Goal: Information Seeking & Learning: Learn about a topic

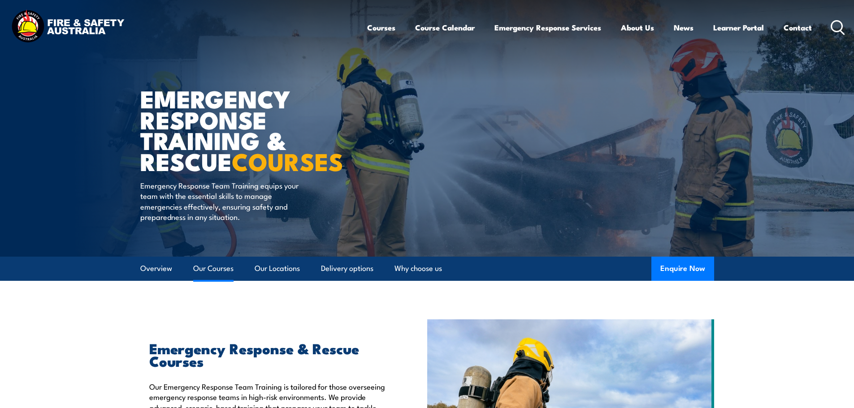
click at [230, 269] on link "Our Courses" at bounding box center [213, 269] width 40 height 24
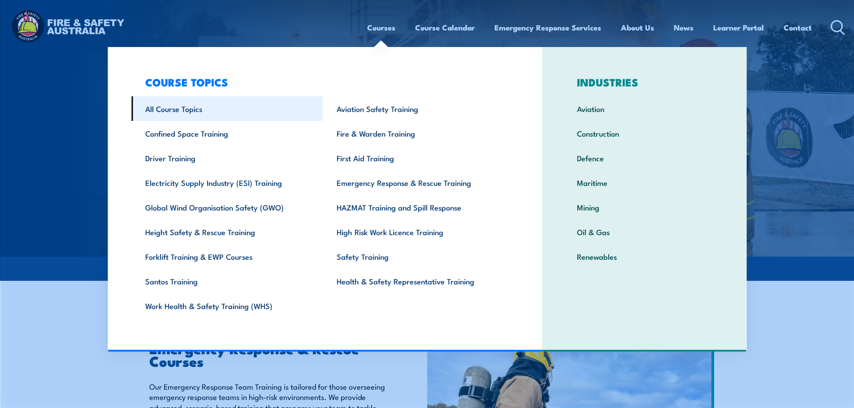
click at [205, 107] on link "All Course Topics" at bounding box center [226, 108] width 191 height 25
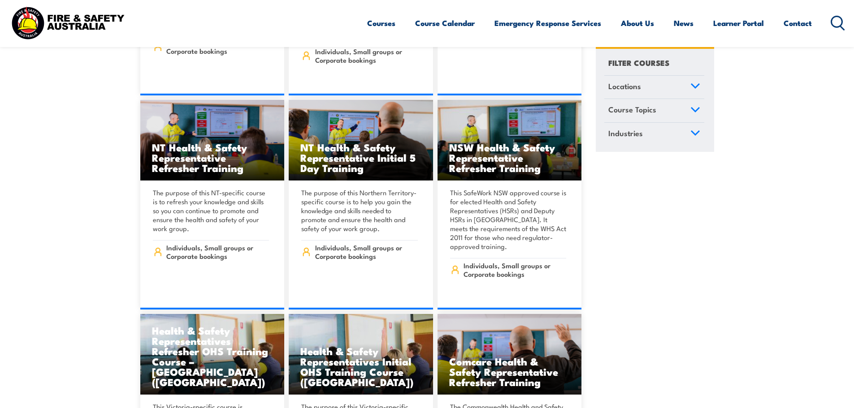
scroll to position [4212, 0]
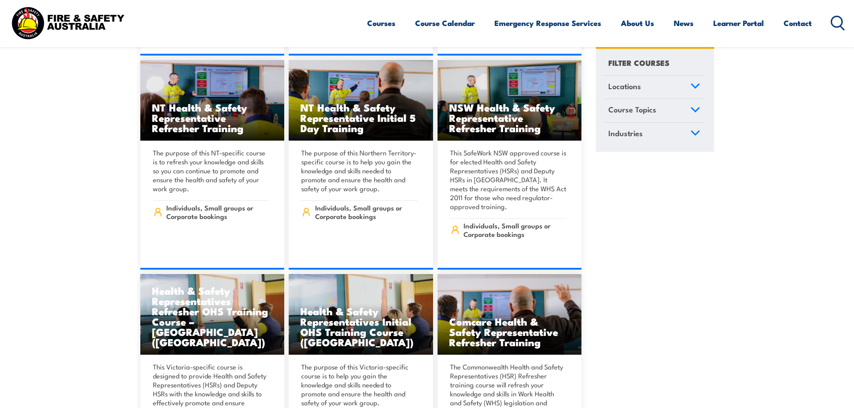
click at [838, 17] on circle at bounding box center [836, 21] width 11 height 11
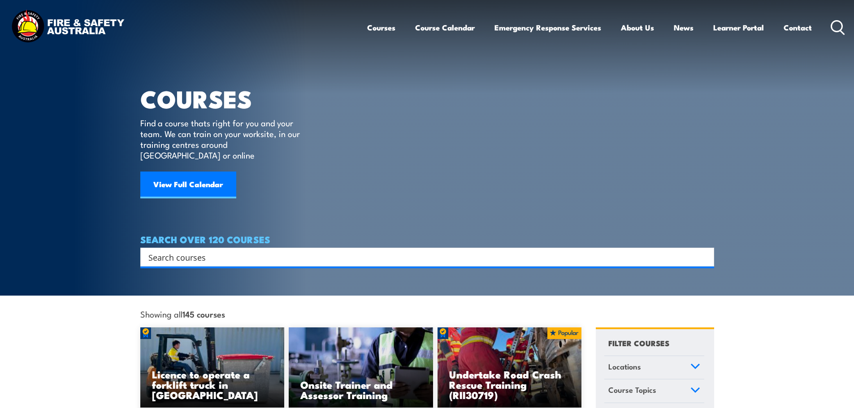
click at [301, 250] on input "Search input" at bounding box center [421, 256] width 546 height 13
paste input "PUASAR022 Participate in a rescue operation"
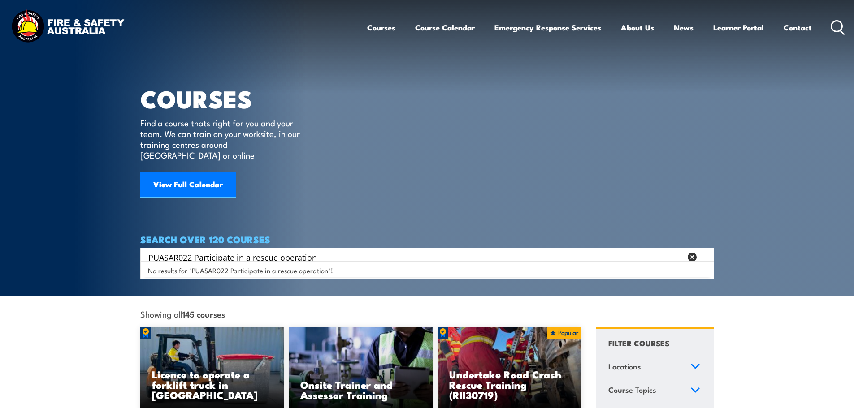
drag, startPoint x: 195, startPoint y: 248, endPoint x: 853, endPoint y: 270, distance: 658.1
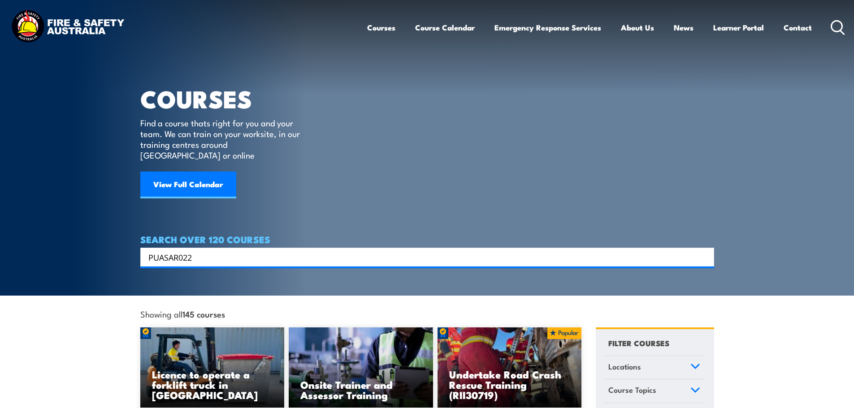
type input "PUASAR022"
